Goal: Information Seeking & Learning: Check status

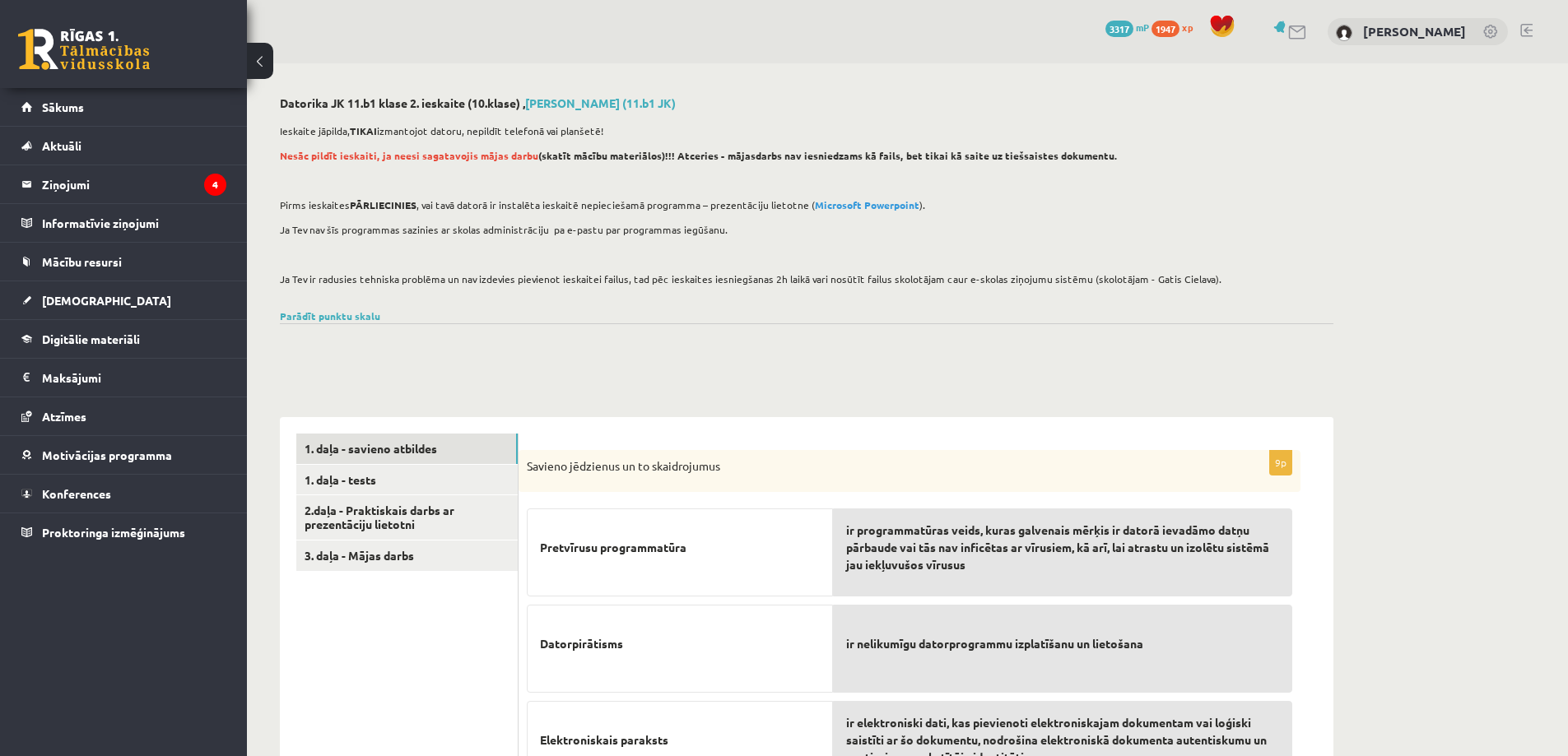
scroll to position [398, 0]
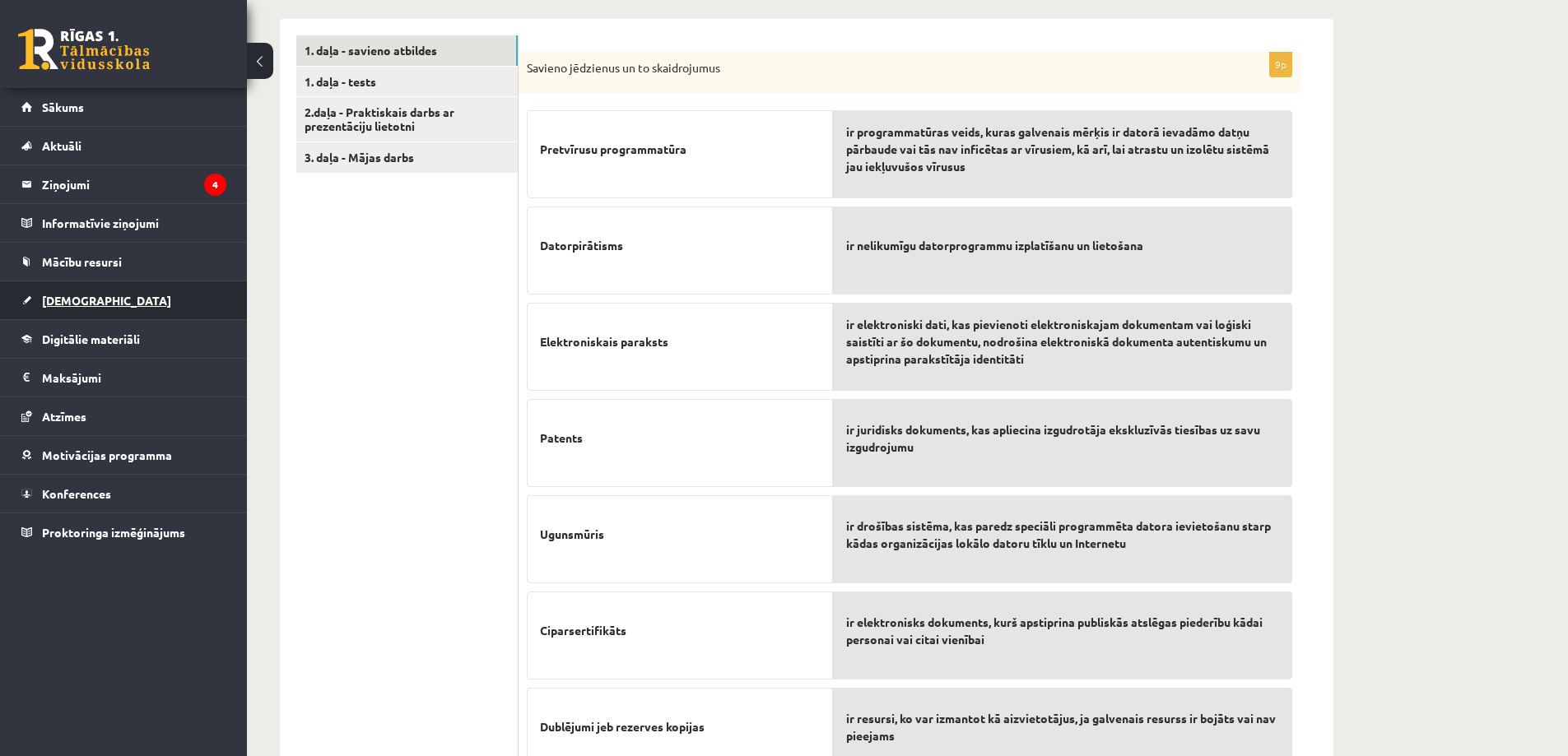
click at [81, 297] on span "[DEMOGRAPHIC_DATA]" at bounding box center [107, 300] width 130 height 14
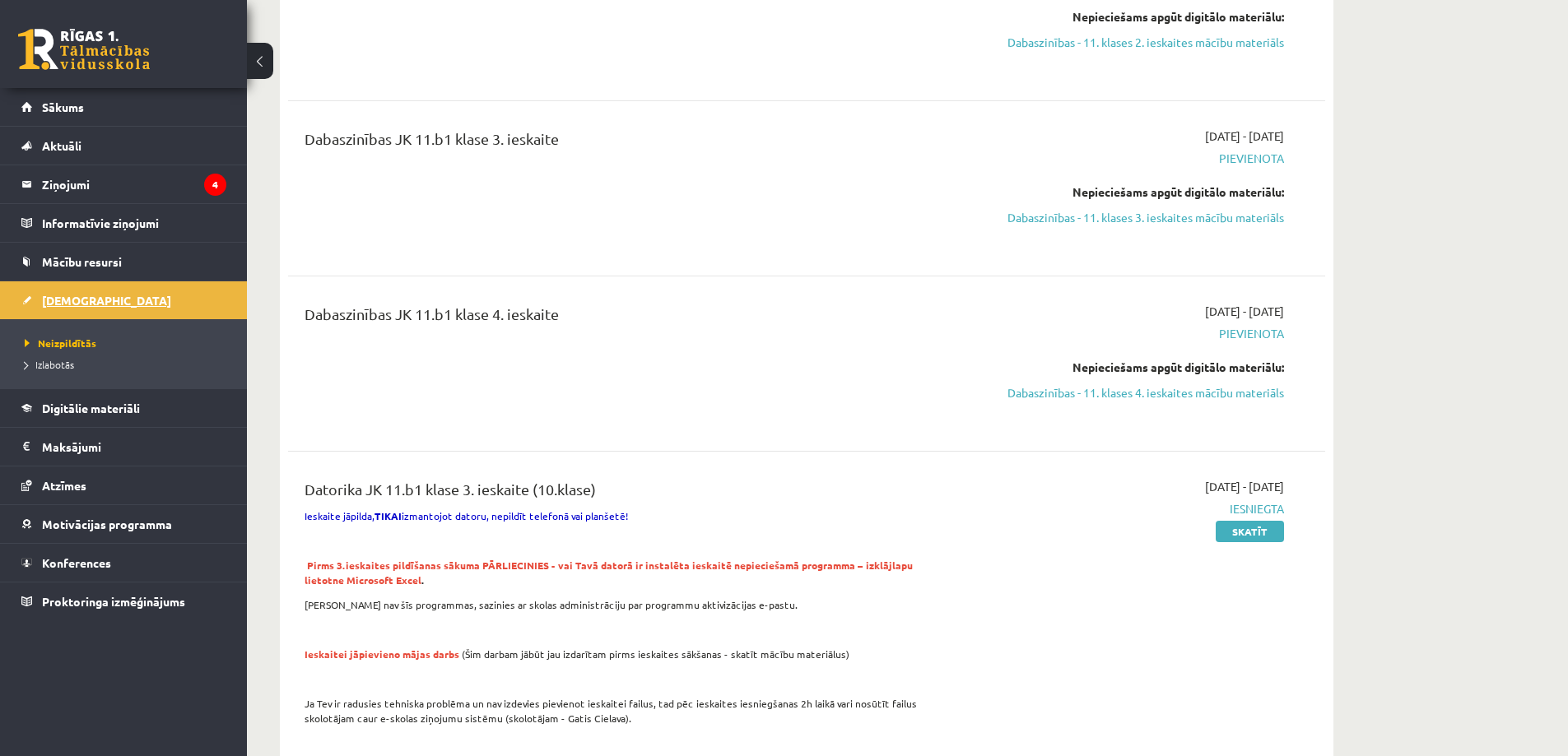
click at [85, 298] on span "[DEMOGRAPHIC_DATA]" at bounding box center [107, 300] width 130 height 14
click at [80, 479] on span "Atzīmes" at bounding box center [64, 485] width 44 height 14
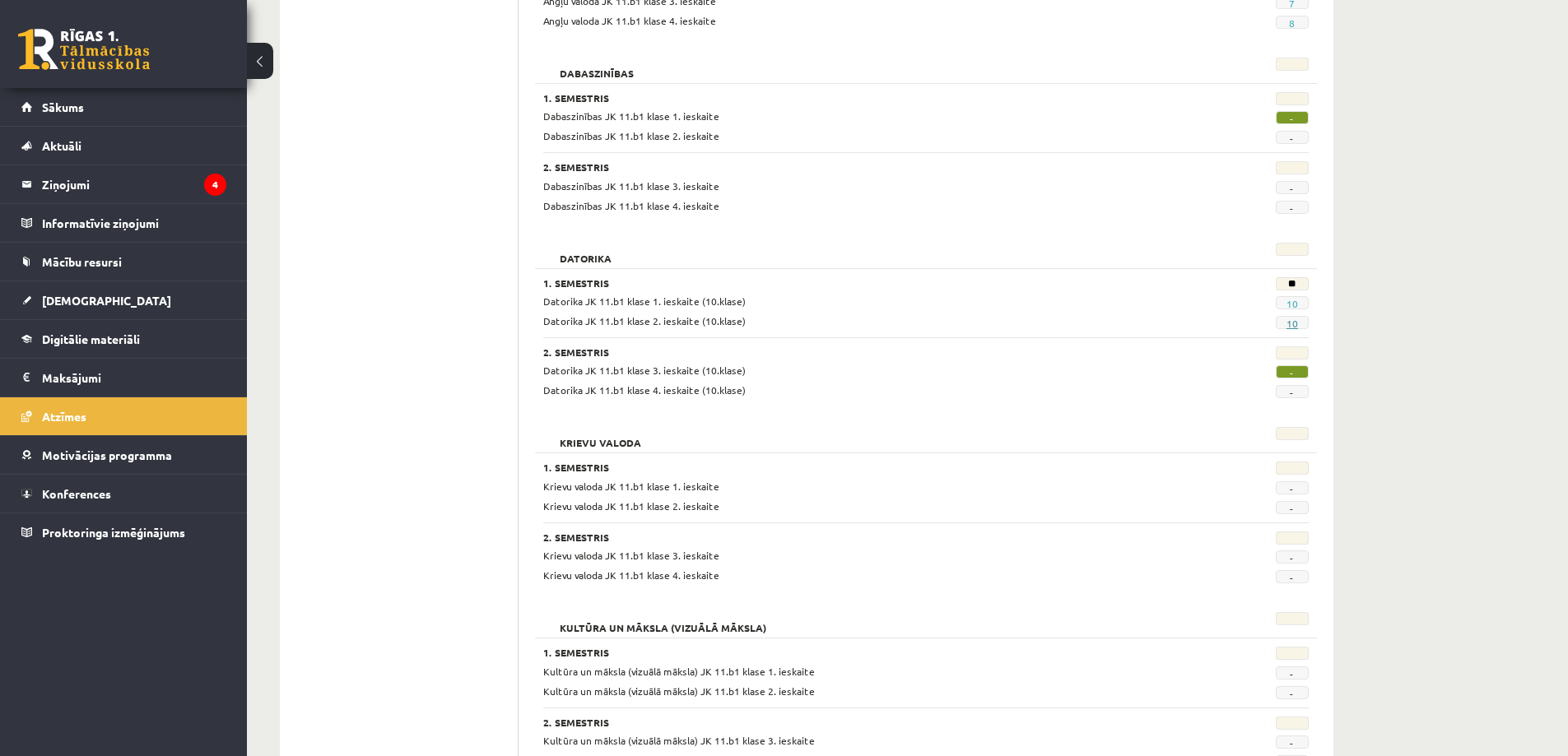
click at [1294, 323] on link "10" at bounding box center [1293, 323] width 12 height 14
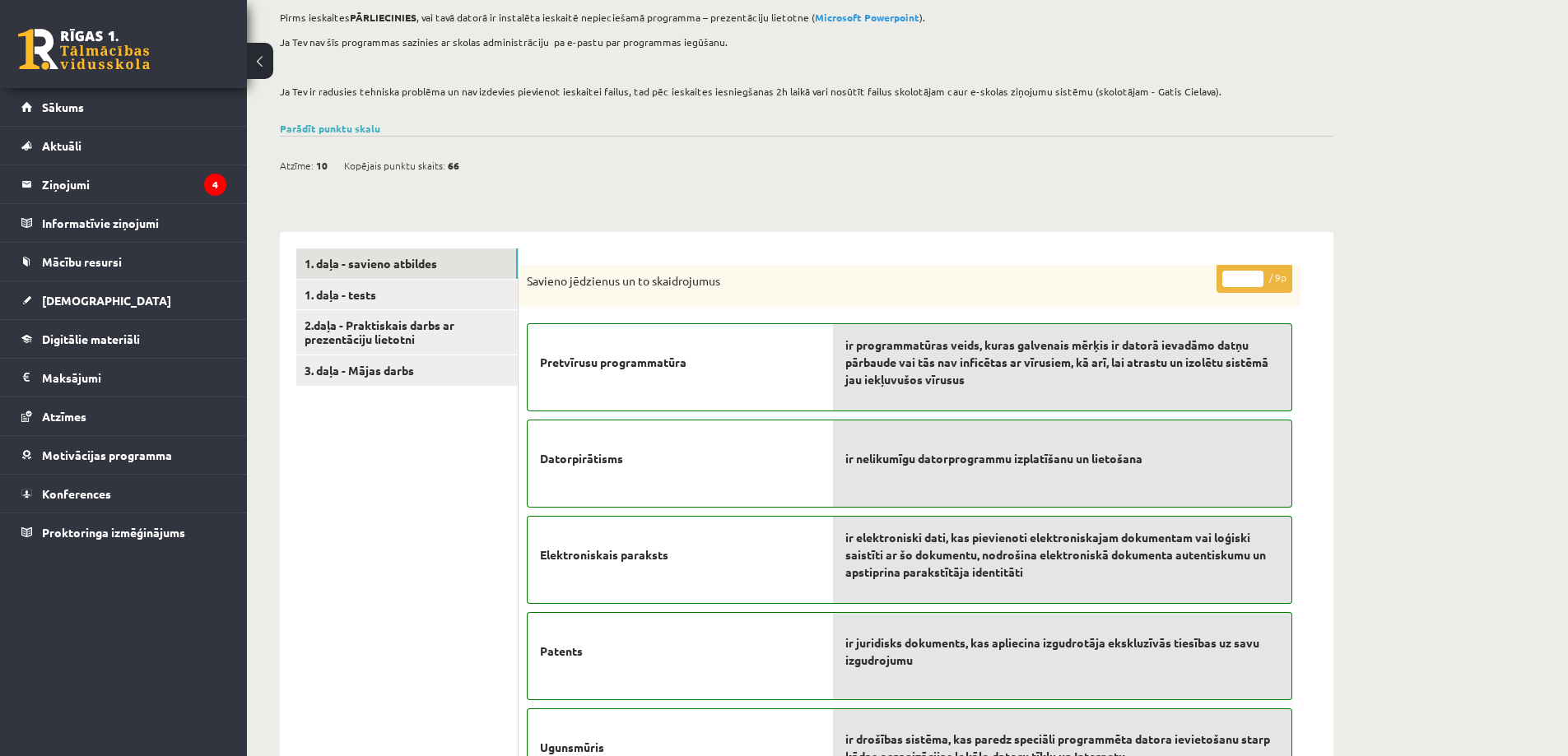
scroll to position [329, 0]
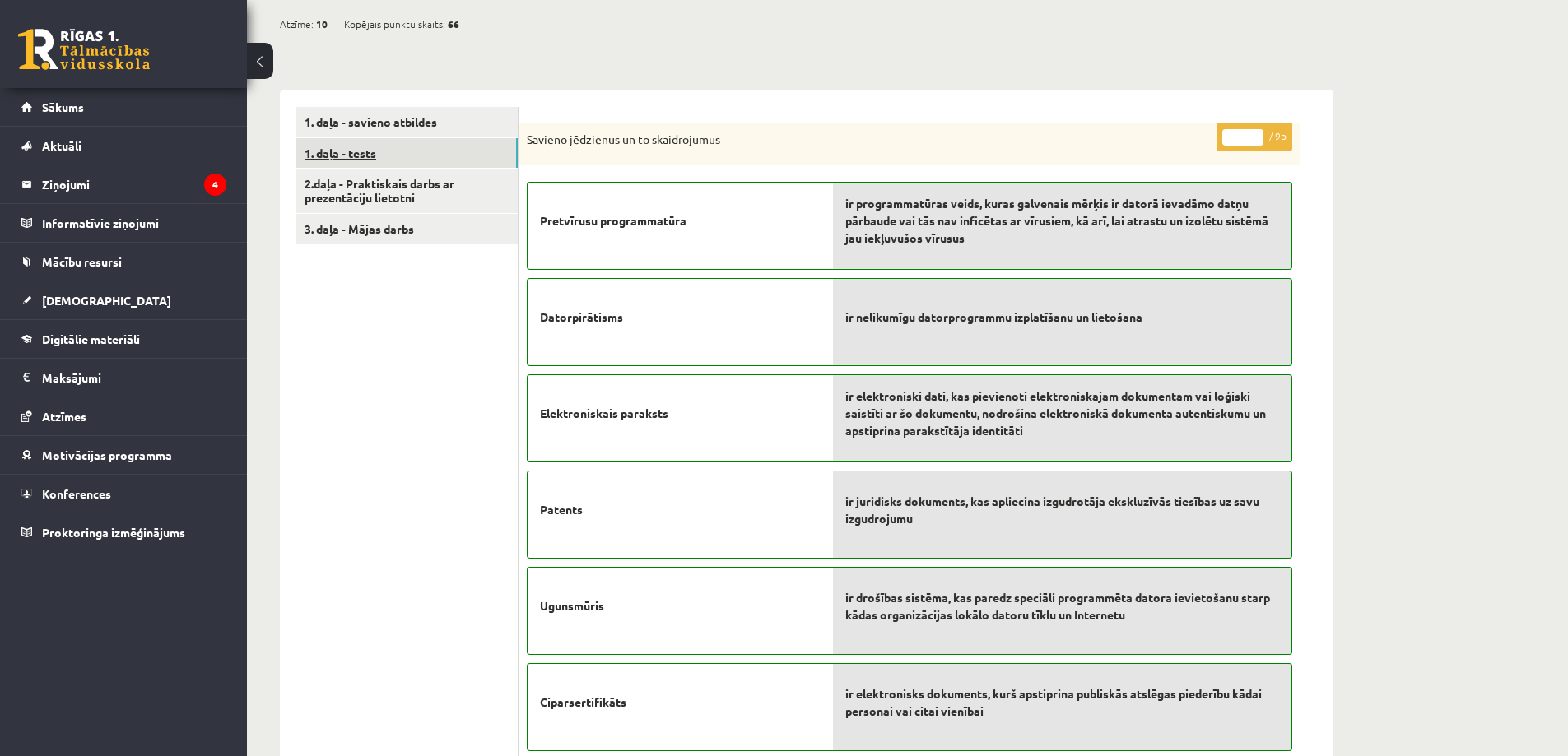
click at [366, 152] on link "1. daļa - tests" at bounding box center [407, 153] width 221 height 30
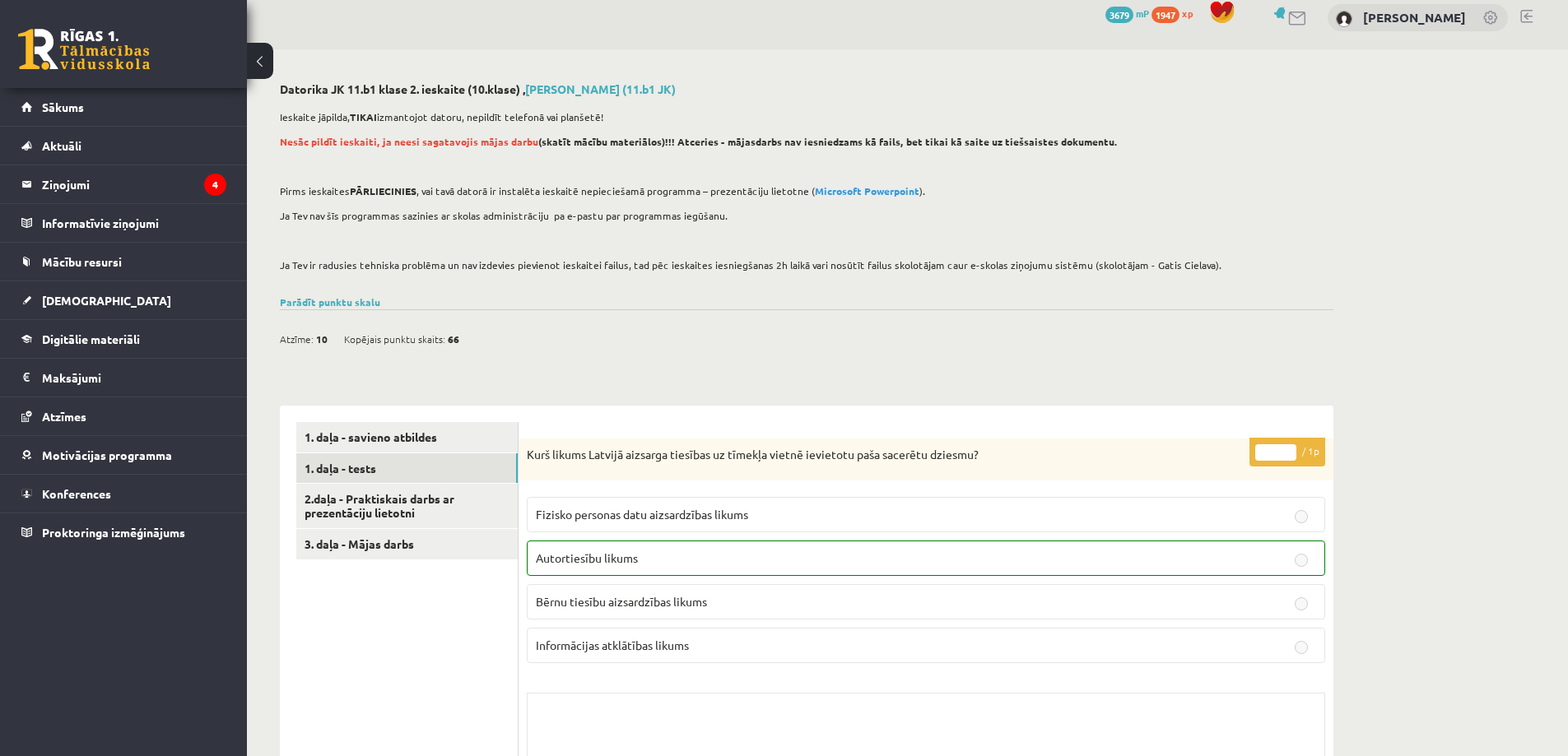
scroll to position [0, 0]
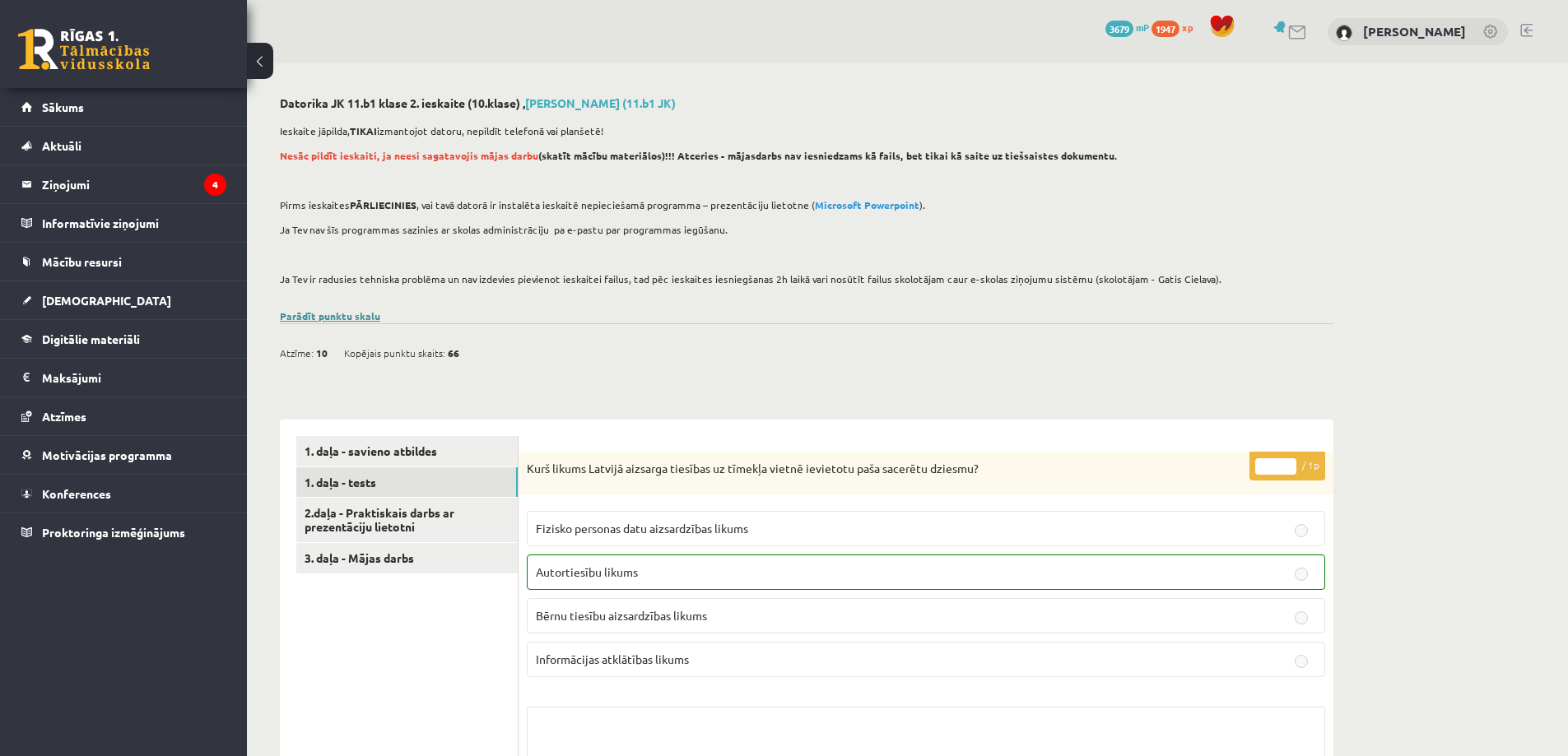
click at [340, 314] on link "Parādīt punktu skalu" at bounding box center [330, 316] width 101 height 14
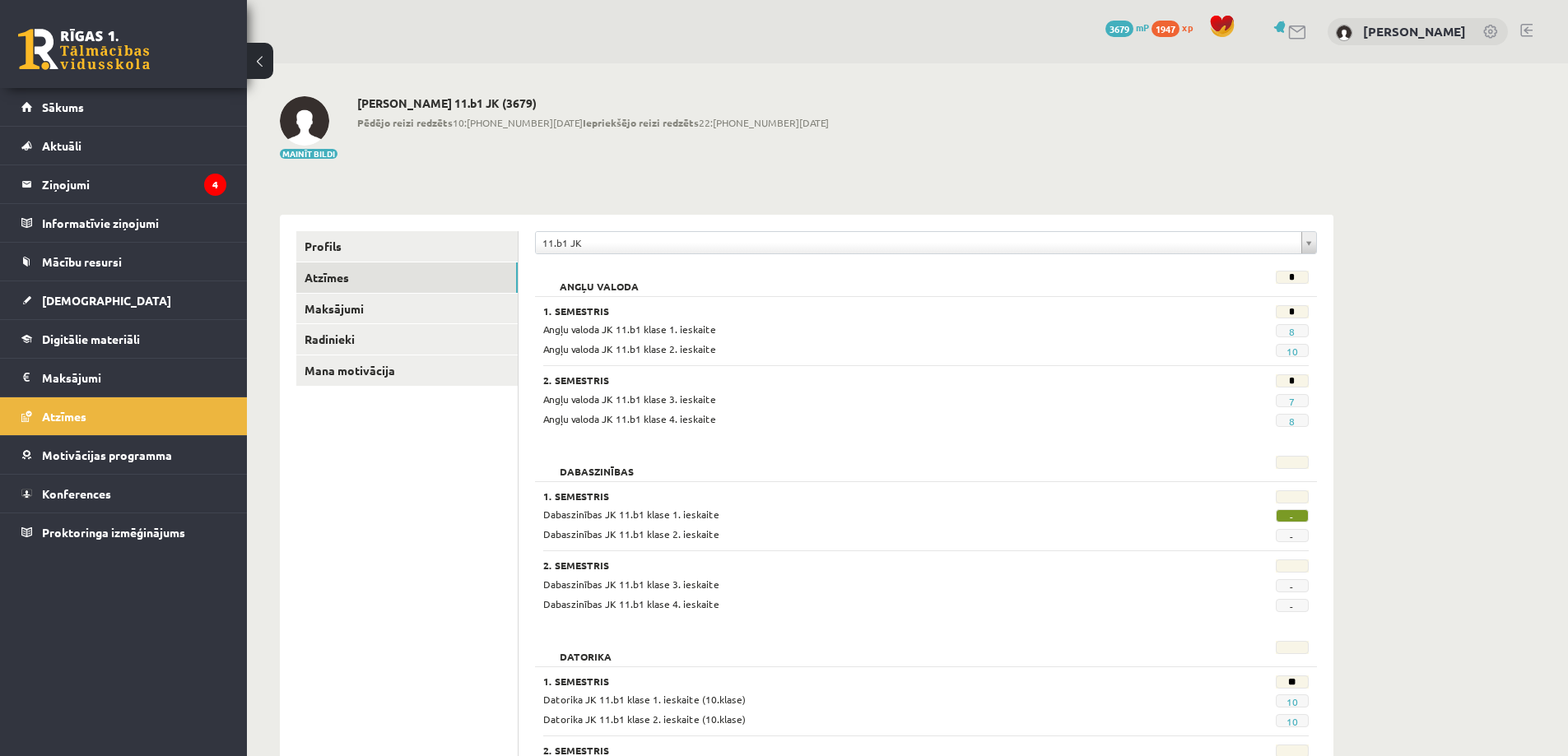
scroll to position [398, 0]
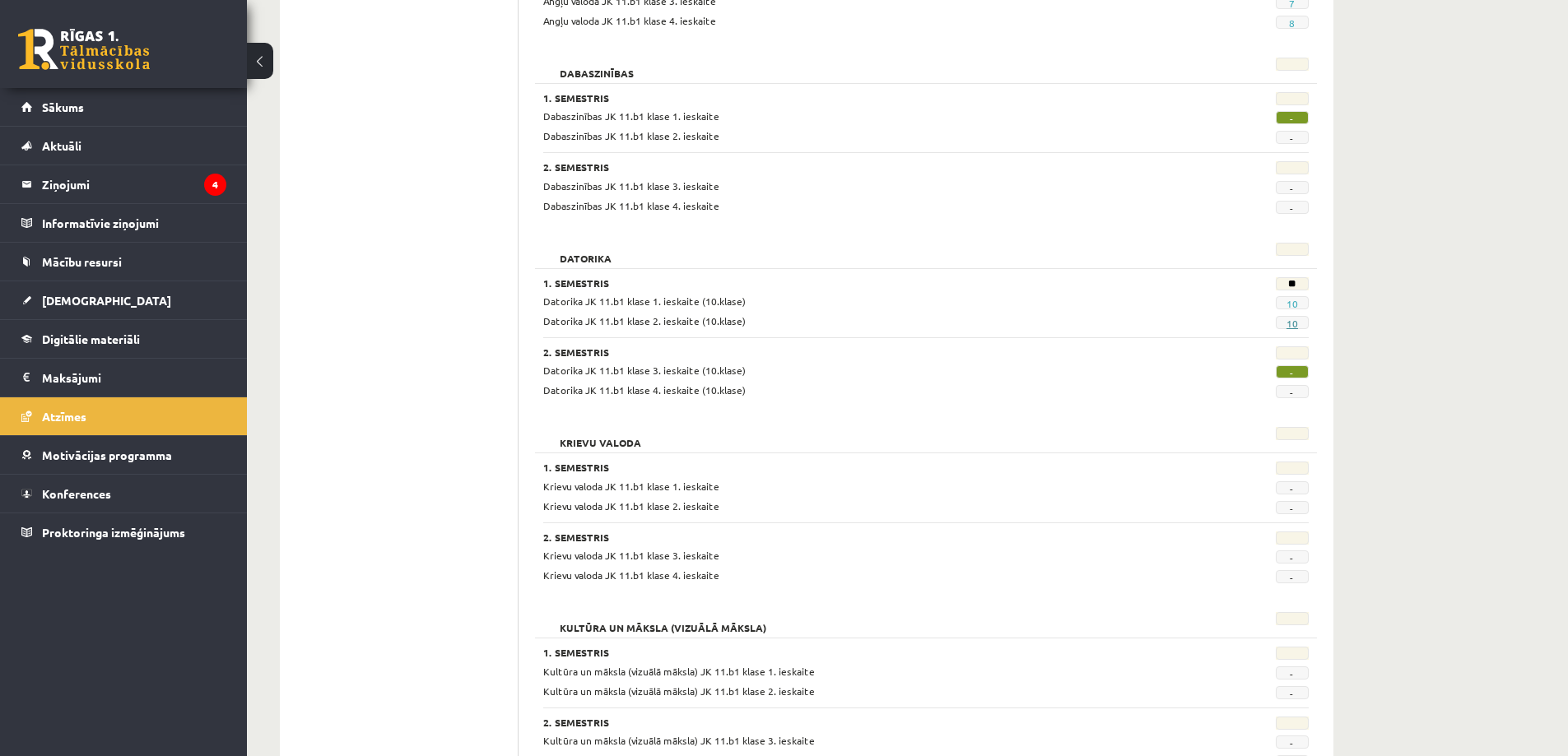
click at [1294, 326] on link "10" at bounding box center [1293, 323] width 12 height 14
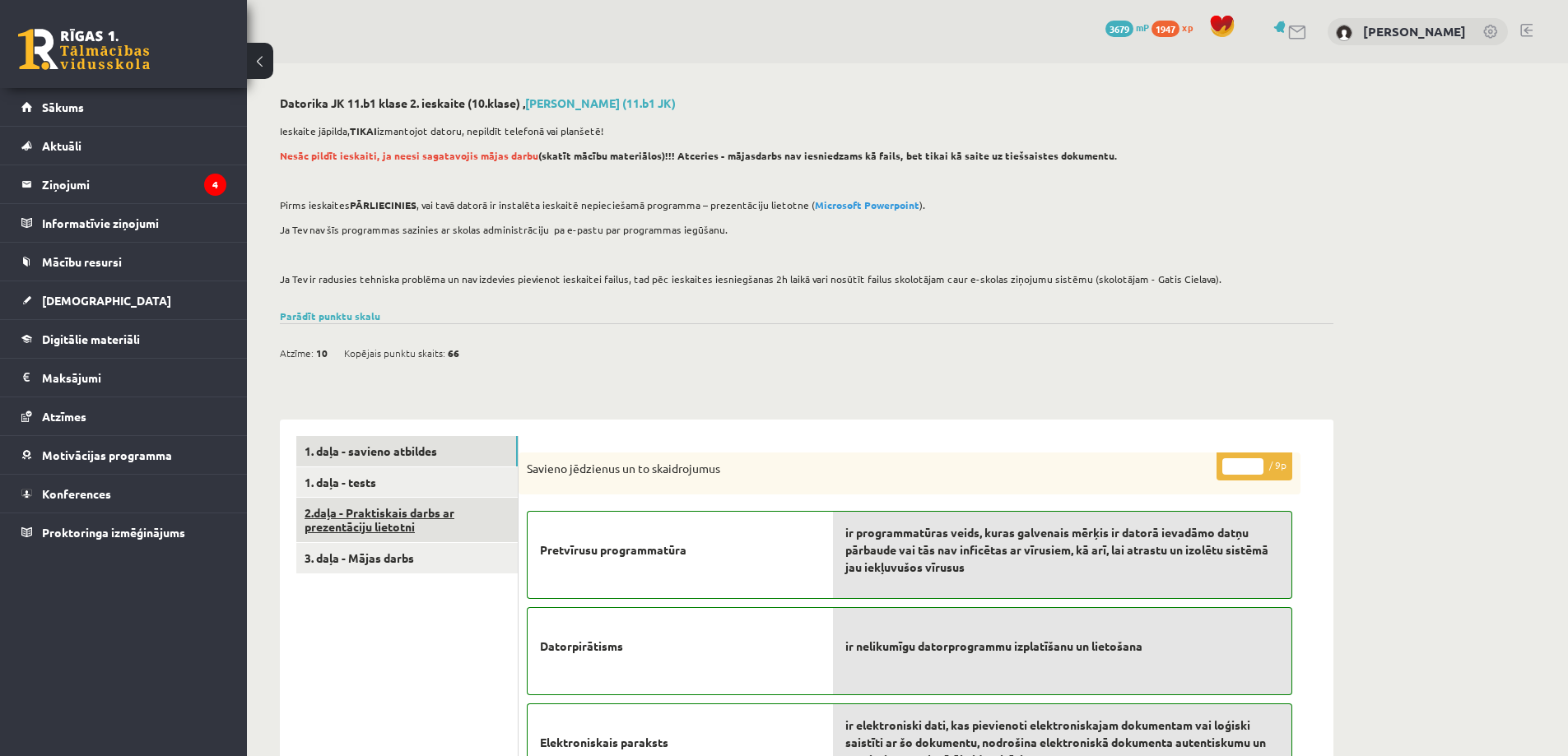
click at [400, 512] on link "2.daļa - Praktiskais darbs ar prezentāciju lietotni" at bounding box center [407, 520] width 221 height 44
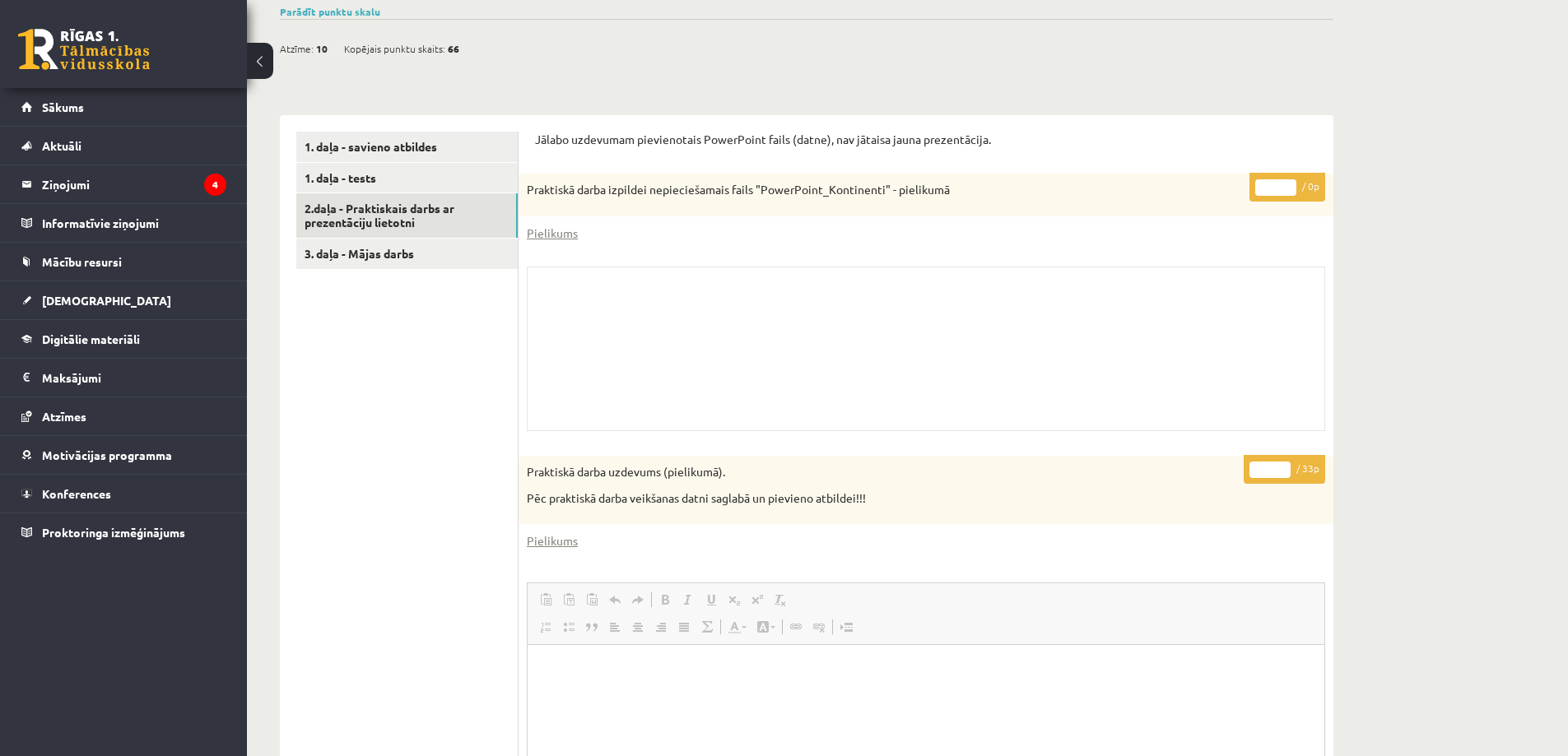
scroll to position [236, 0]
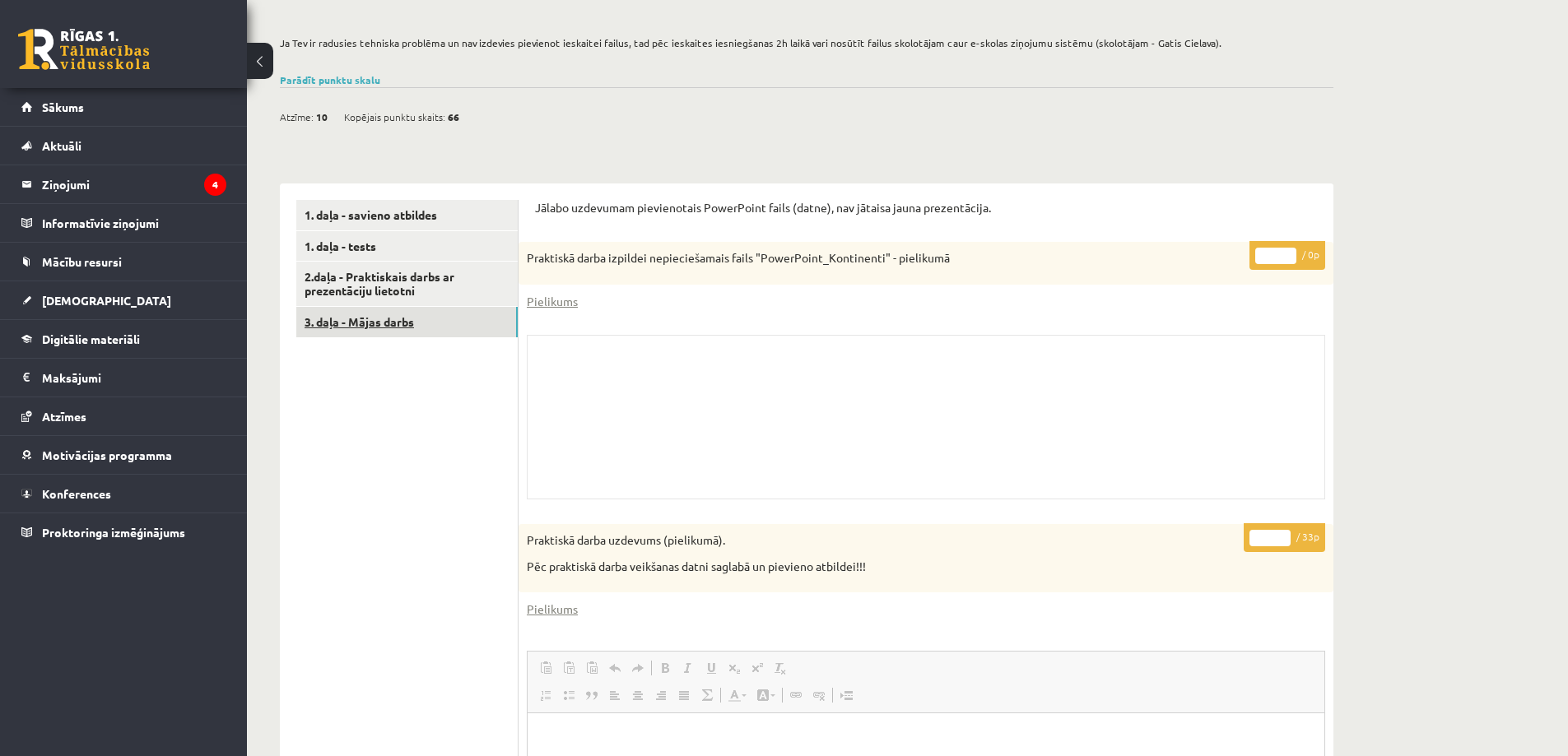
click at [394, 326] on link "3. daļa - Mājas darbs" at bounding box center [407, 323] width 221 height 30
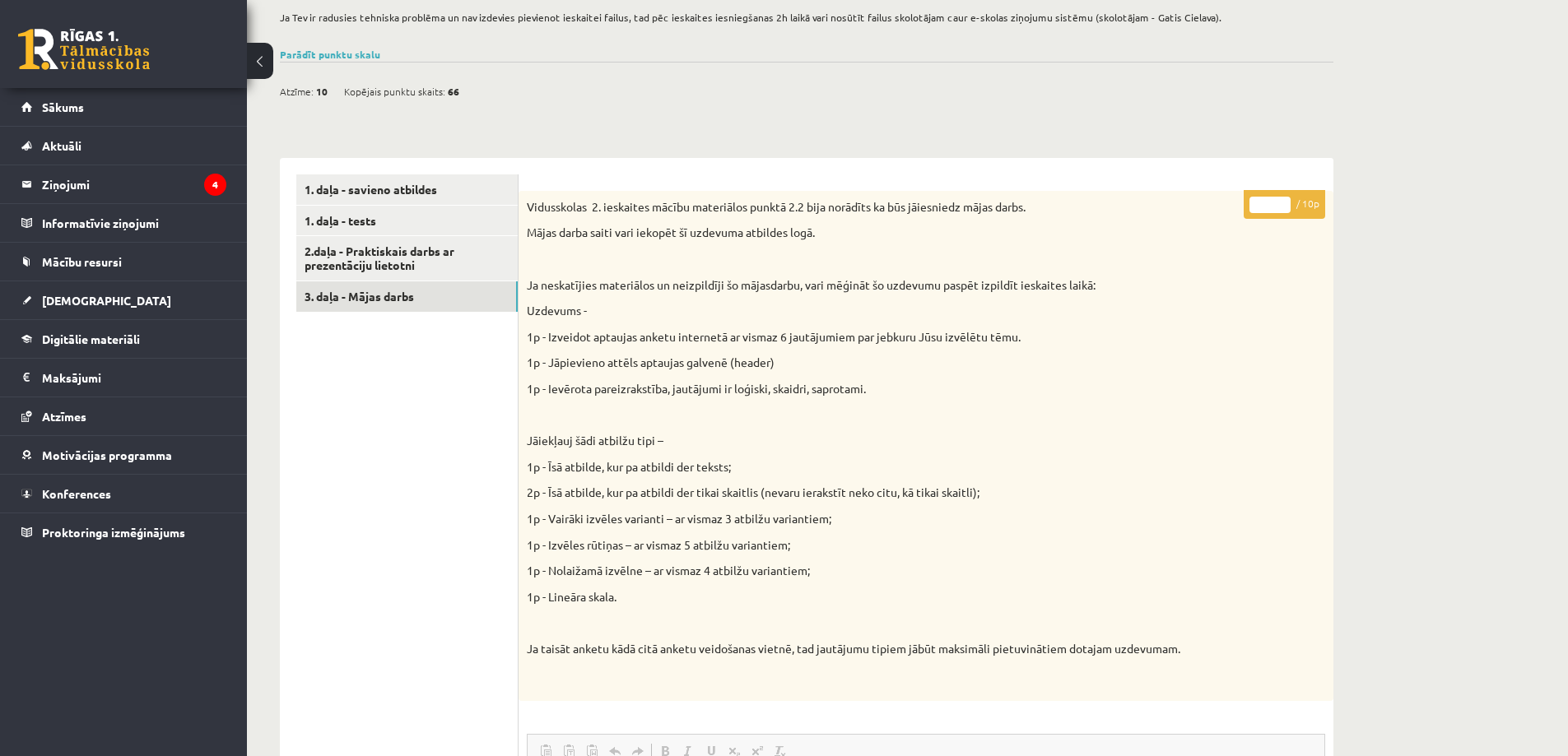
scroll to position [246, 0]
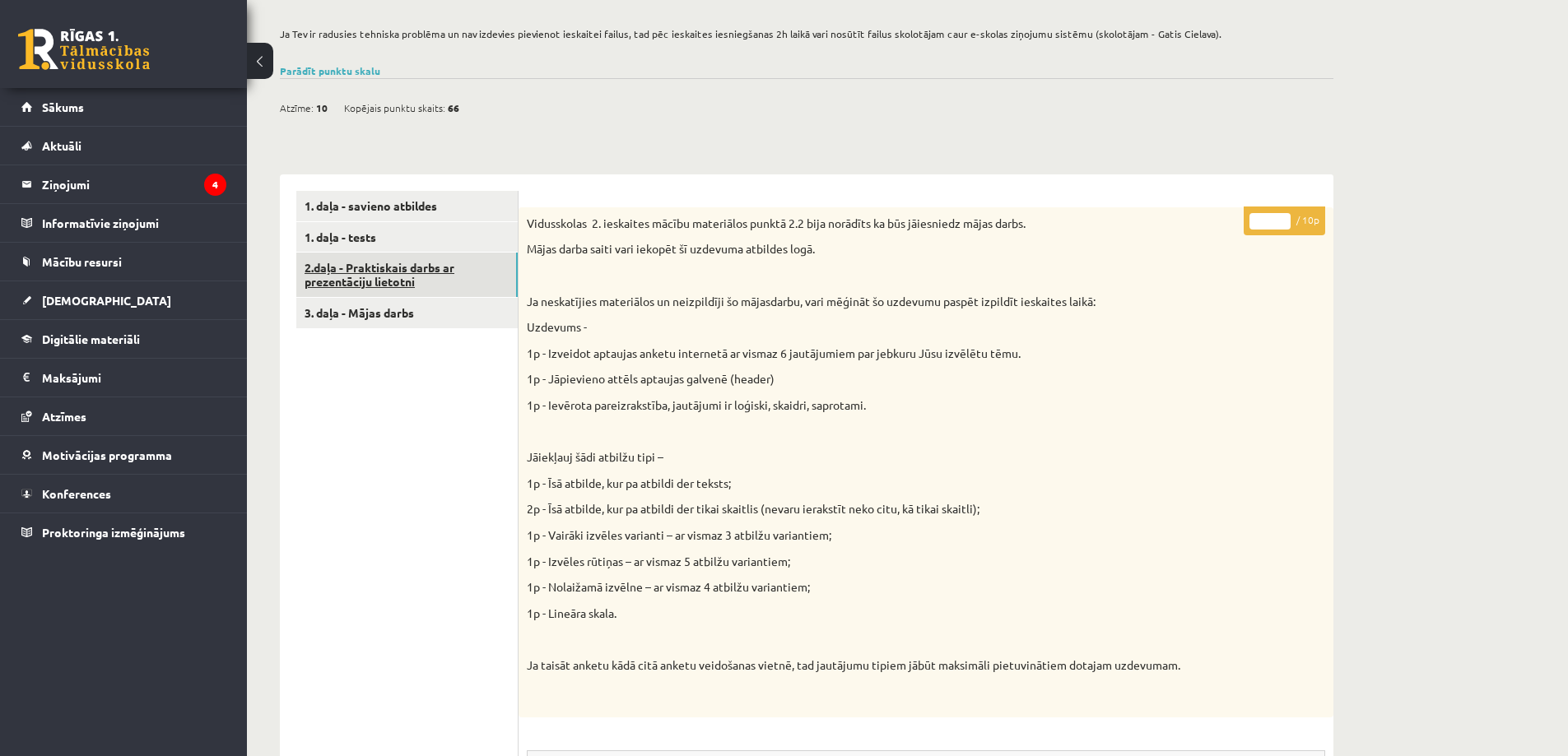
click at [370, 273] on link "2.daļa - Praktiskais darbs ar prezentāciju lietotni" at bounding box center [407, 274] width 221 height 44
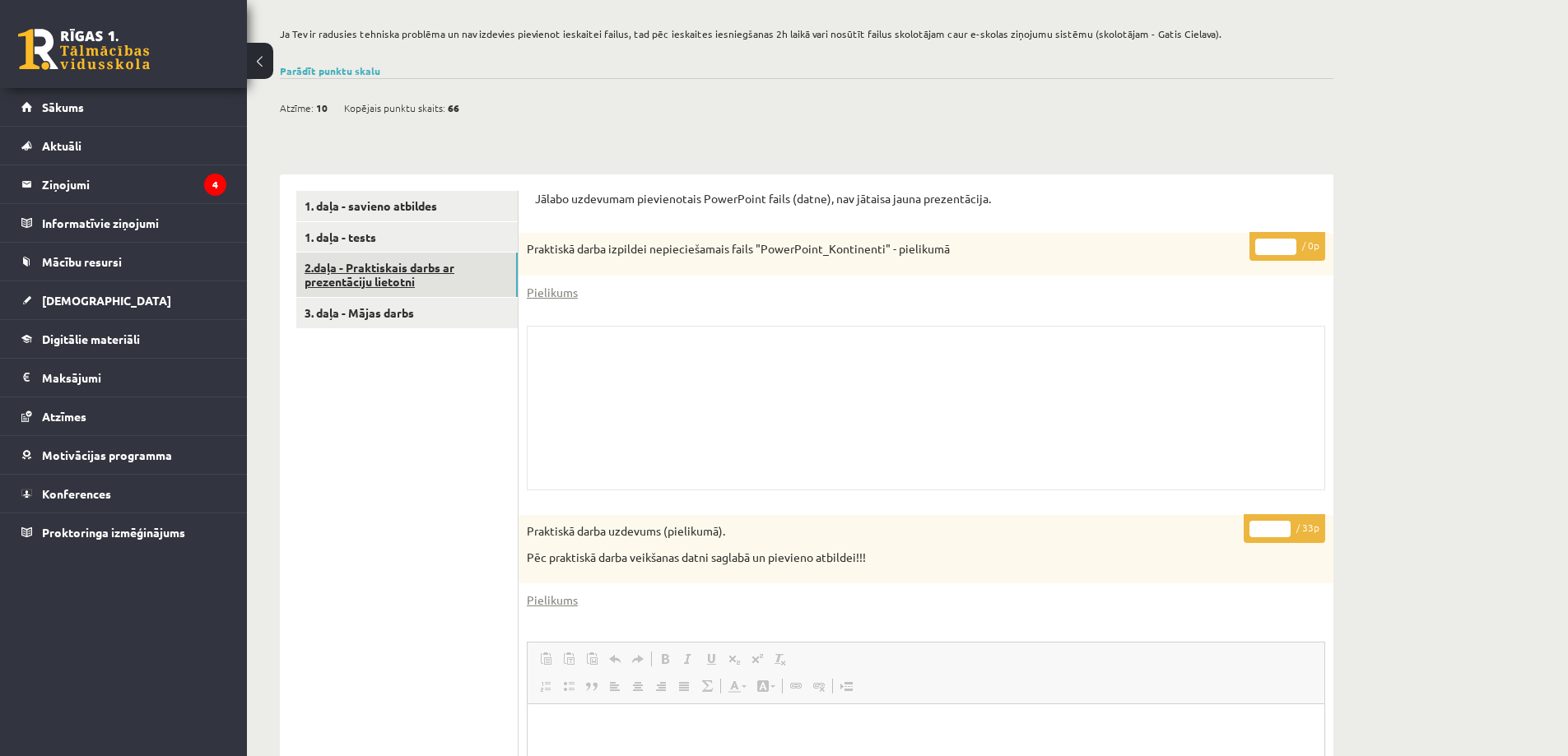
scroll to position [0, 0]
